Goal: Check status: Check status

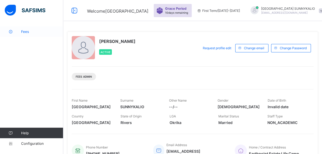
click at [26, 32] on span "Fees" at bounding box center [42, 31] width 42 height 4
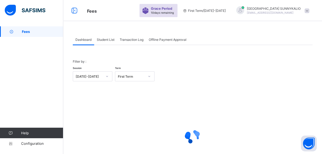
click at [103, 39] on span "Student List" at bounding box center [106, 40] width 18 height 4
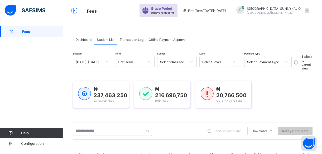
click at [285, 61] on icon at bounding box center [285, 61] width 3 height 5
click at [285, 63] on icon at bounding box center [285, 61] width 3 height 5
click at [285, 62] on icon at bounding box center [286, 61] width 2 height 1
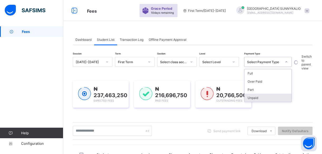
click at [253, 97] on div "Unpaid" at bounding box center [267, 98] width 47 height 8
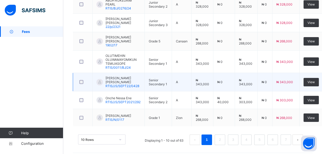
scroll to position [251, 0]
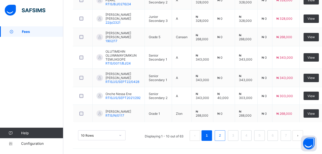
click at [221, 137] on link "2" at bounding box center [219, 135] width 5 height 7
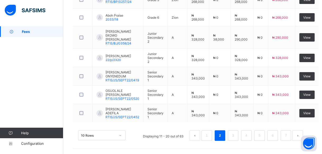
scroll to position [255, 0]
click at [235, 134] on link "3" at bounding box center [232, 135] width 5 height 7
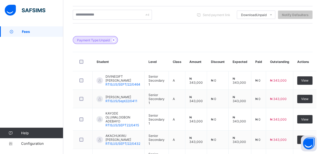
scroll to position [253, 0]
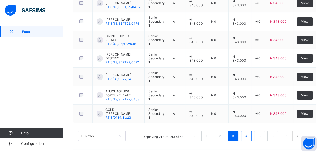
click at [251, 134] on li "4" at bounding box center [246, 136] width 11 height 11
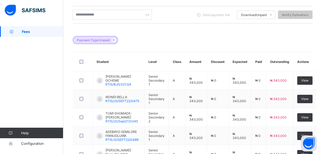
scroll to position [249, 0]
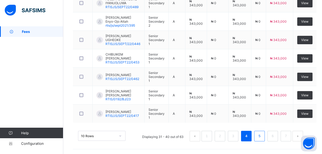
click at [261, 133] on link "5" at bounding box center [258, 136] width 5 height 7
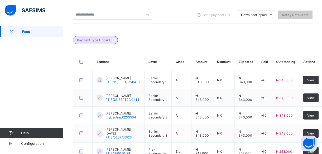
scroll to position [248, 0]
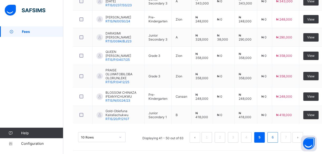
click at [275, 134] on link "6" at bounding box center [272, 137] width 5 height 7
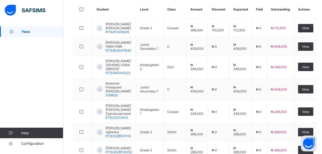
scroll to position [264, 0]
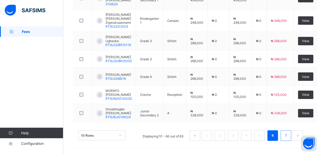
click at [286, 134] on link "7" at bounding box center [285, 135] width 5 height 7
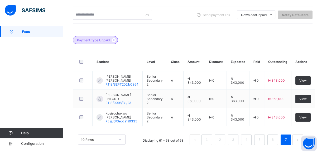
scroll to position [122, 0]
